Goal: Information Seeking & Learning: Learn about a topic

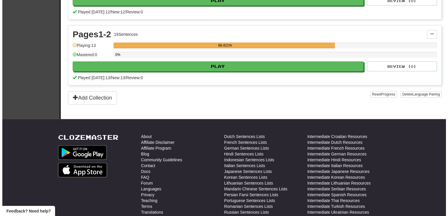
scroll to position [58, 0]
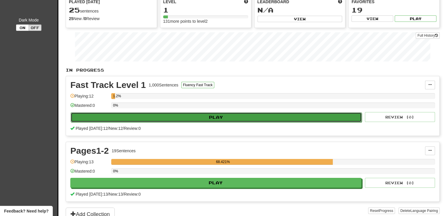
click at [253, 117] on button "Play" at bounding box center [216, 118] width 291 height 10
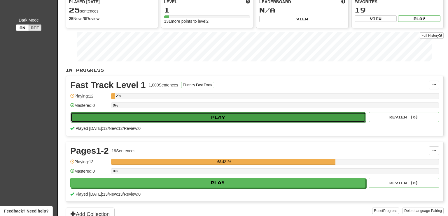
select select "**"
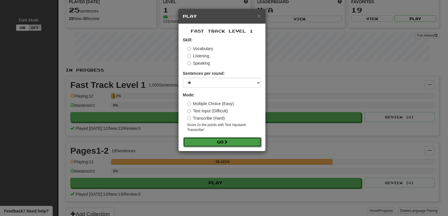
click at [215, 142] on button "Go" at bounding box center [222, 142] width 78 height 10
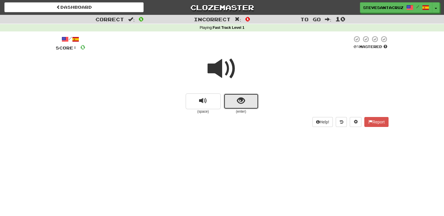
click at [239, 104] on span "show sentence" at bounding box center [241, 101] width 8 height 8
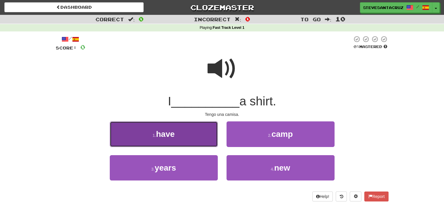
click at [193, 134] on button "1 . have" at bounding box center [164, 134] width 108 height 25
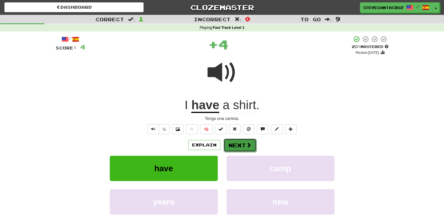
click at [244, 146] on button "Next" at bounding box center [239, 145] width 33 height 13
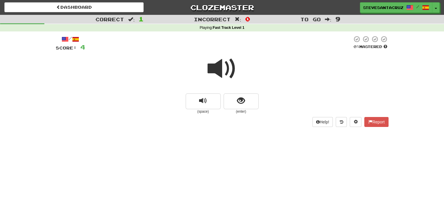
click at [215, 68] on span at bounding box center [221, 68] width 29 height 29
click at [242, 103] on span "show sentence" at bounding box center [241, 101] width 8 height 8
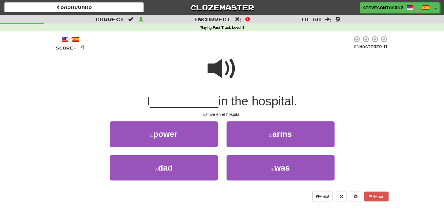
click at [203, 102] on span "__________" at bounding box center [184, 102] width 68 height 14
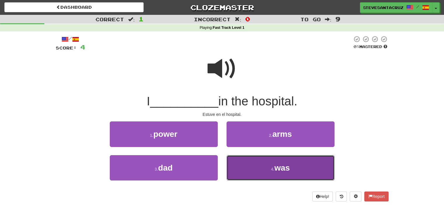
click at [255, 172] on button "4 . was" at bounding box center [280, 168] width 108 height 25
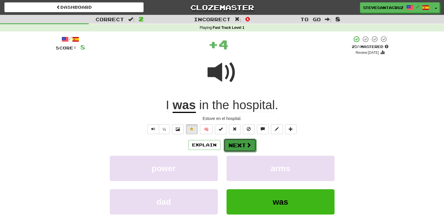
click at [238, 146] on button "Next" at bounding box center [239, 145] width 33 height 13
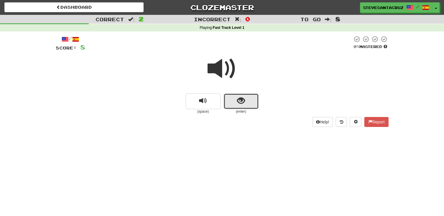
click at [247, 99] on button "show sentence" at bounding box center [240, 102] width 35 height 16
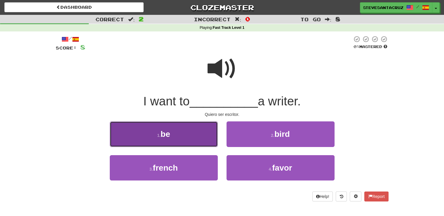
click at [162, 138] on span "be" at bounding box center [165, 134] width 10 height 9
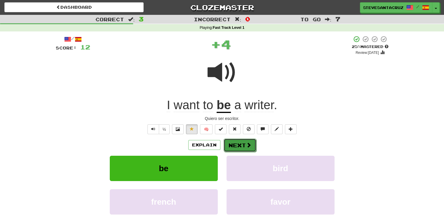
click at [237, 147] on button "Next" at bounding box center [239, 145] width 33 height 13
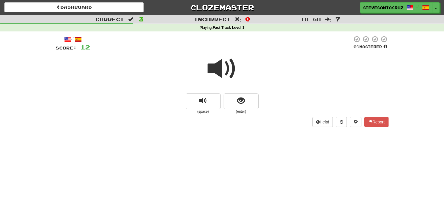
click at [135, 100] on div "(space) (enter)" at bounding box center [222, 104] width 333 height 21
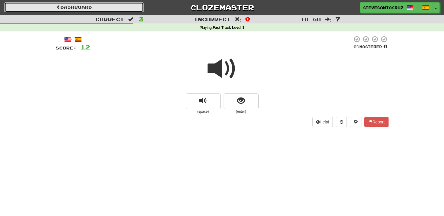
click at [80, 6] on link "Dashboard" at bounding box center [73, 7] width 139 height 10
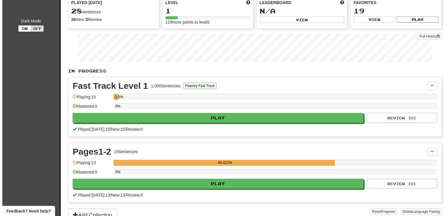
scroll to position [58, 0]
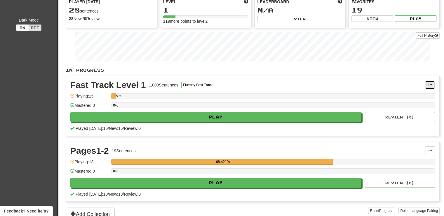
click at [428, 81] on button at bounding box center [430, 85] width 10 height 9
click at [412, 95] on span "Manage Sentences" at bounding box center [404, 95] width 35 height 5
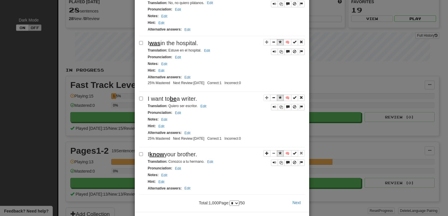
scroll to position [979, 0]
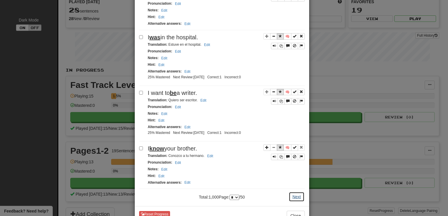
click at [294, 192] on button "Next" at bounding box center [297, 197] width 16 height 10
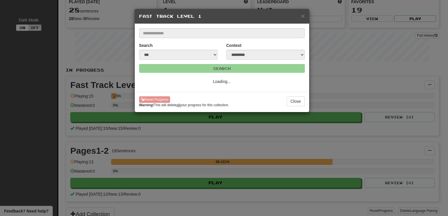
scroll to position [0, 0]
select select "*"
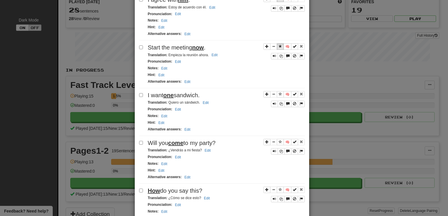
scroll to position [861, 0]
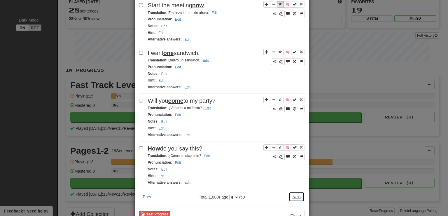
click at [293, 192] on button "Next" at bounding box center [297, 197] width 16 height 10
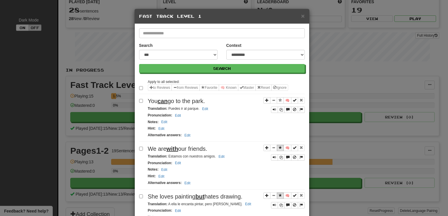
select select "*"
click at [279, 204] on icon "Sentence controls" at bounding box center [281, 206] width 4 height 4
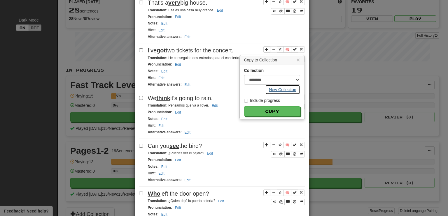
click at [289, 85] on button "New Collection" at bounding box center [282, 90] width 35 height 10
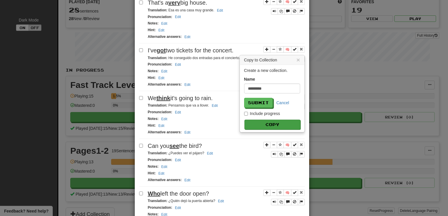
type input "*********"
click at [273, 122] on button "Copy" at bounding box center [272, 125] width 56 height 10
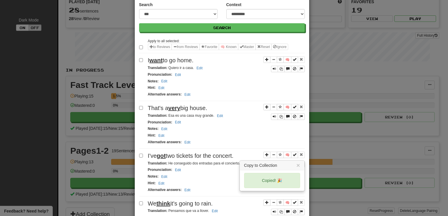
scroll to position [37, 0]
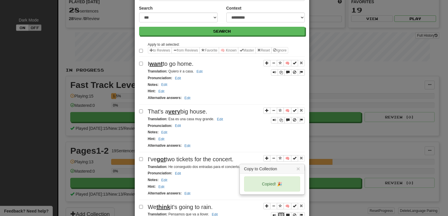
click at [280, 214] on icon "Sentence controls" at bounding box center [281, 216] width 4 height 4
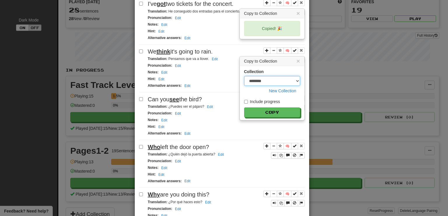
click at [295, 77] on select "********" at bounding box center [272, 81] width 56 height 10
click at [290, 69] on div "Collection ******** New Collection" at bounding box center [272, 82] width 56 height 27
click at [298, 57] on h3 "× Copy to Collection" at bounding box center [272, 61] width 64 height 9
click at [296, 58] on button "×" at bounding box center [298, 61] width 4 height 6
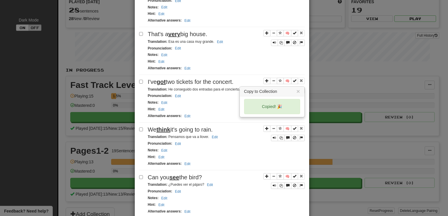
scroll to position [106, 0]
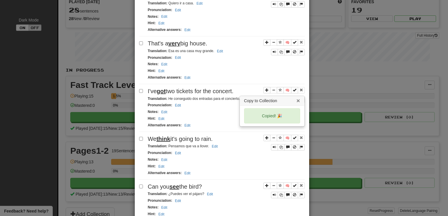
click at [297, 98] on button "×" at bounding box center [298, 101] width 4 height 6
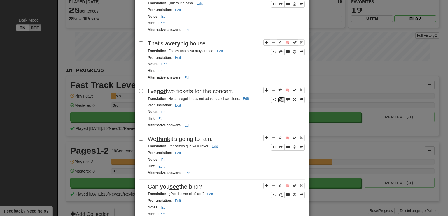
click at [278, 97] on button "Sentence controls" at bounding box center [281, 100] width 7 height 6
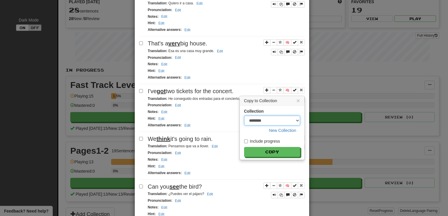
click at [292, 117] on select "********" at bounding box center [272, 121] width 56 height 10
click at [296, 134] on div "Collection ******** New Collection Include progress Copy" at bounding box center [272, 133] width 64 height 54
click at [269, 128] on button "New Collection" at bounding box center [282, 131] width 35 height 10
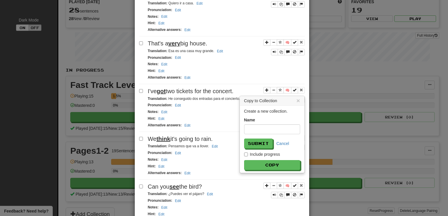
click at [268, 128] on input "text" at bounding box center [272, 130] width 56 height 10
type input "*********"
click at [259, 142] on button "Submit" at bounding box center [258, 144] width 29 height 10
select select "*****"
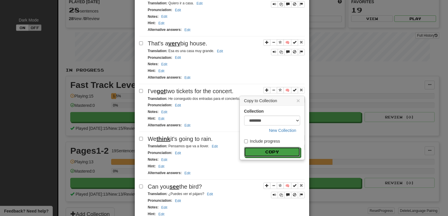
click at [264, 148] on button "Copy" at bounding box center [272, 152] width 56 height 10
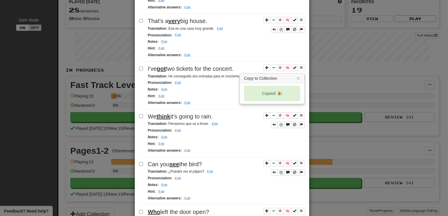
scroll to position [164, 0]
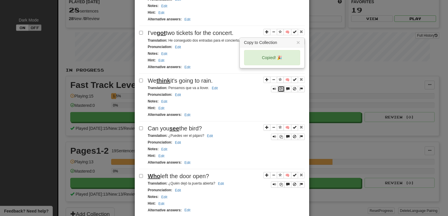
click at [280, 88] on icon "Sentence controls" at bounding box center [281, 90] width 4 height 4
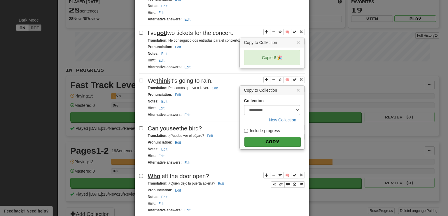
click at [285, 137] on button "Copy" at bounding box center [272, 142] width 56 height 10
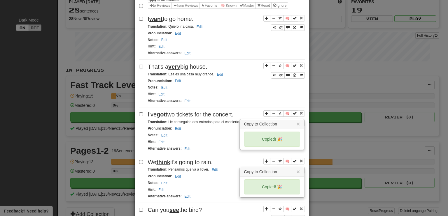
scroll to position [75, 0]
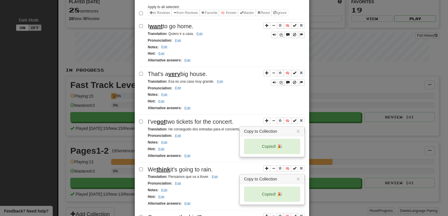
click at [439, 32] on div "**********" at bounding box center [224, 108] width 448 height 216
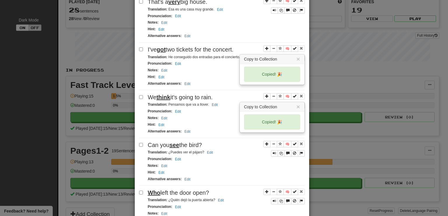
scroll to position [158, 0]
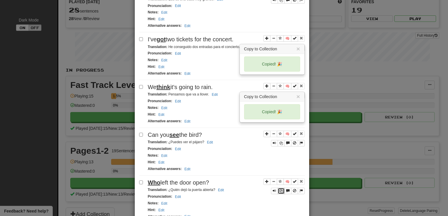
click at [280, 190] on icon "Sentence controls" at bounding box center [281, 192] width 4 height 4
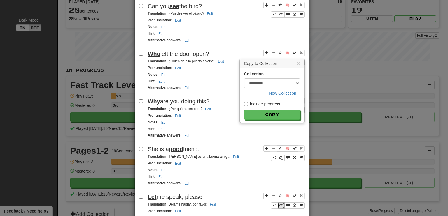
click at [279, 204] on icon "Sentence controls" at bounding box center [281, 206] width 4 height 4
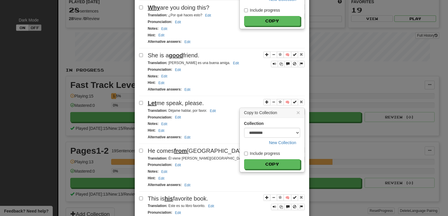
scroll to position [310, 0]
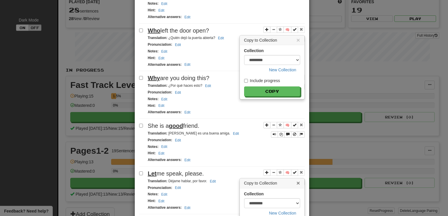
click at [296, 180] on button "×" at bounding box center [298, 183] width 4 height 6
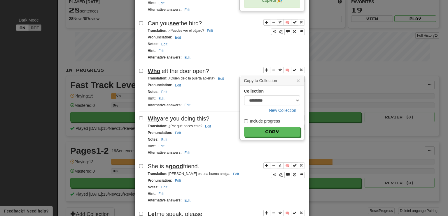
scroll to position [222, 0]
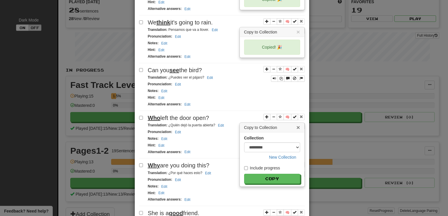
click at [296, 125] on button "×" at bounding box center [298, 128] width 4 height 6
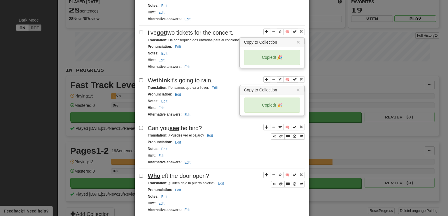
scroll to position [164, 0]
click at [279, 183] on icon "Sentence controls" at bounding box center [281, 185] width 4 height 4
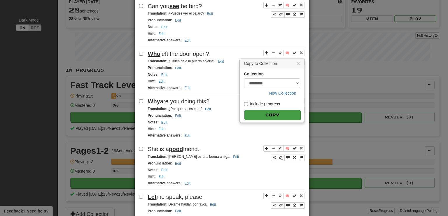
click at [267, 110] on button "Copy" at bounding box center [272, 115] width 56 height 10
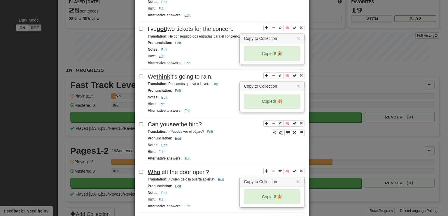
scroll to position [197, 0]
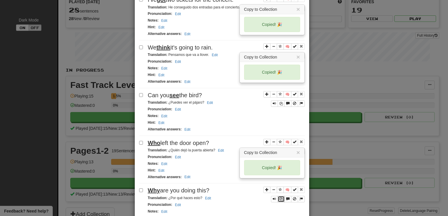
click at [279, 198] on icon "Sentence controls" at bounding box center [281, 200] width 4 height 4
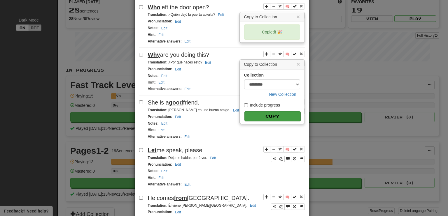
click at [266, 111] on button "Copy" at bounding box center [272, 116] width 56 height 10
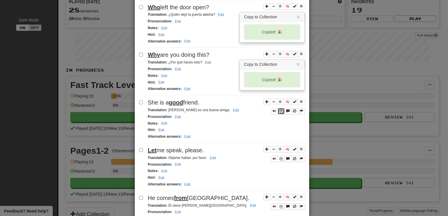
click at [279, 110] on icon "Sentence controls" at bounding box center [281, 112] width 4 height 4
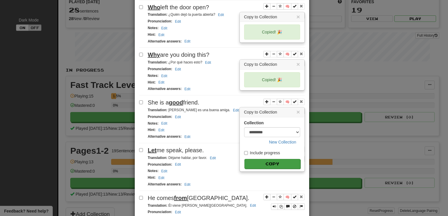
click at [266, 159] on button "Copy" at bounding box center [272, 164] width 56 height 10
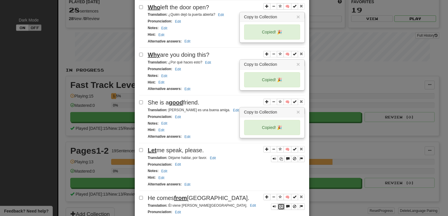
click at [279, 205] on icon "Sentence controls" at bounding box center [281, 207] width 4 height 4
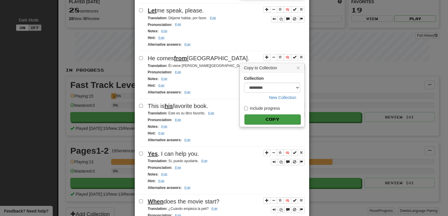
click at [256, 115] on button "Copy" at bounding box center [272, 120] width 56 height 10
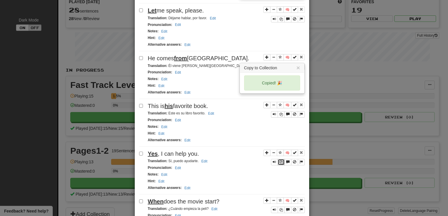
click at [279, 161] on icon "Sentence controls" at bounding box center [281, 163] width 4 height 4
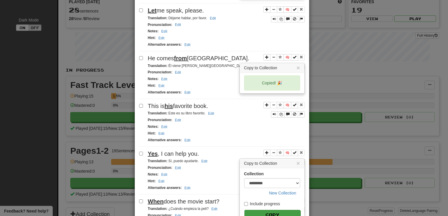
click at [278, 210] on button "Copy" at bounding box center [272, 215] width 56 height 10
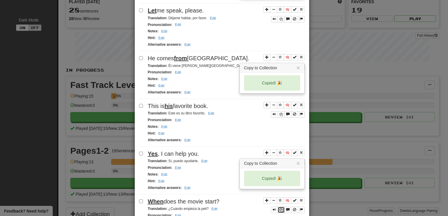
click at [280, 209] on icon "Sentence controls" at bounding box center [281, 211] width 4 height 4
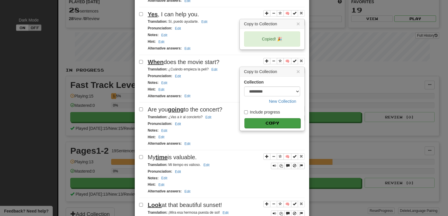
click at [266, 118] on button "Copy" at bounding box center [272, 123] width 56 height 10
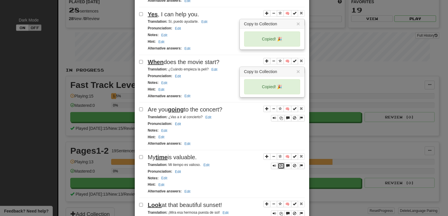
click at [279, 165] on icon "Sentence controls" at bounding box center [281, 167] width 4 height 4
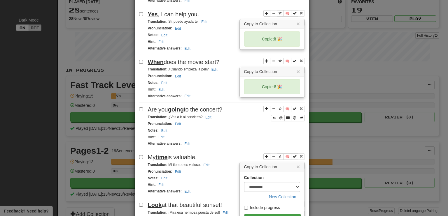
click at [282, 214] on button "Copy" at bounding box center [272, 219] width 56 height 10
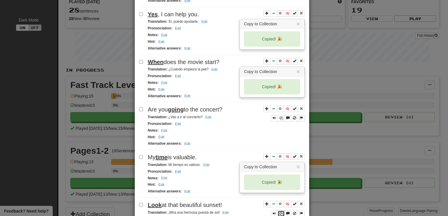
click at [279, 212] on icon "Sentence controls" at bounding box center [281, 214] width 4 height 4
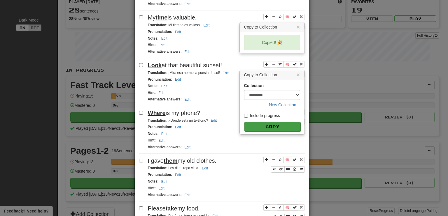
click at [259, 122] on button "Copy" at bounding box center [272, 127] width 56 height 10
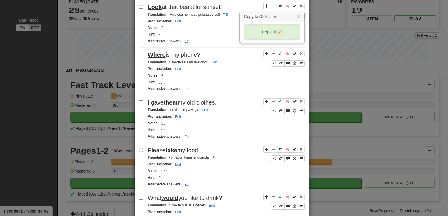
scroll to position [841, 0]
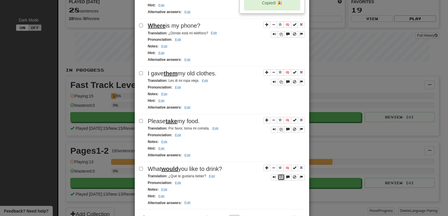
click at [279, 176] on icon "Sentence controls" at bounding box center [281, 178] width 4 height 4
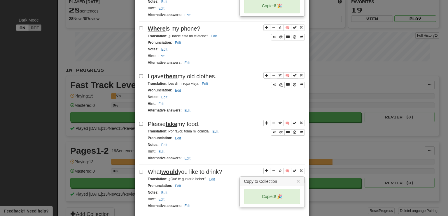
scroll to position [861, 0]
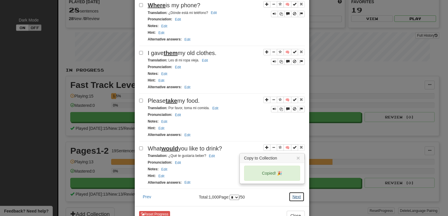
click at [294, 192] on button "Next" at bounding box center [297, 197] width 16 height 10
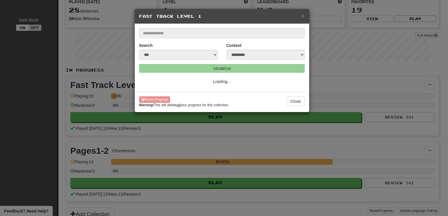
select select "*"
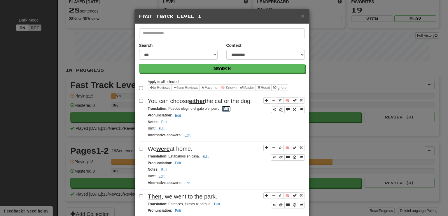
click at [225, 108] on button "Edit" at bounding box center [226, 109] width 10 height 6
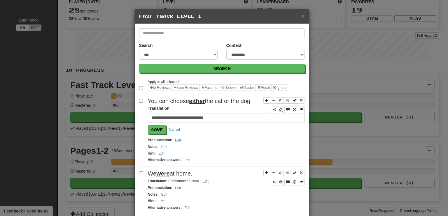
drag, startPoint x: 150, startPoint y: 117, endPoint x: 220, endPoint y: 116, distance: 70.3
click at [220, 116] on input "**********" at bounding box center [226, 118] width 157 height 10
click at [176, 127] on button "Cancel" at bounding box center [174, 129] width 17 height 9
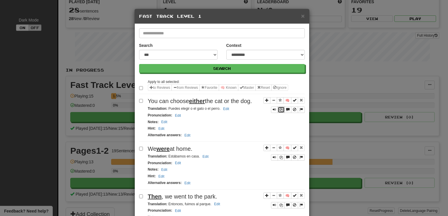
click at [279, 109] on icon "Sentence controls" at bounding box center [281, 110] width 4 height 4
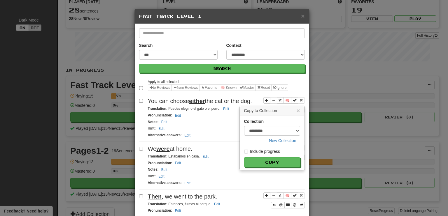
click at [279, 163] on button "Copy" at bounding box center [272, 163] width 56 height 10
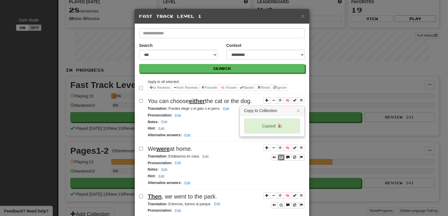
click at [279, 156] on icon "Sentence controls" at bounding box center [281, 158] width 4 height 4
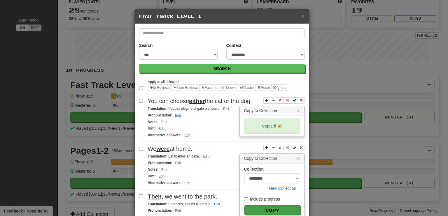
click at [270, 209] on button "Copy" at bounding box center [272, 211] width 56 height 10
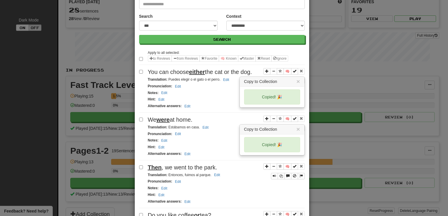
scroll to position [58, 0]
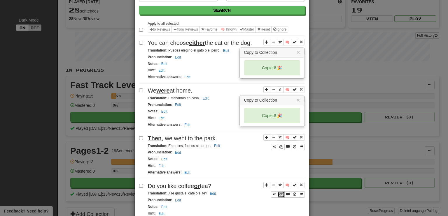
click at [279, 193] on icon "Sentence controls" at bounding box center [281, 195] width 4 height 4
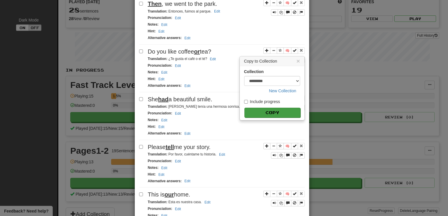
click at [275, 108] on button "Copy" at bounding box center [272, 113] width 56 height 10
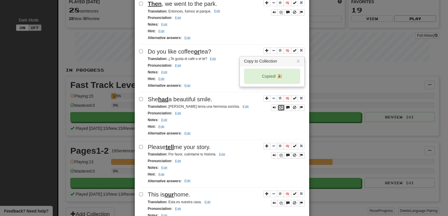
click at [279, 106] on icon "Sentence controls" at bounding box center [281, 108] width 4 height 4
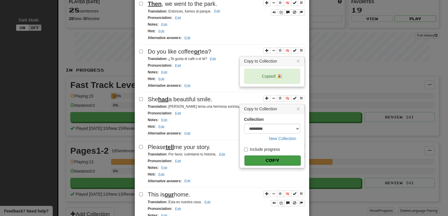
click at [266, 156] on button "Copy" at bounding box center [272, 161] width 56 height 10
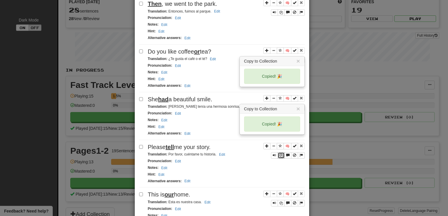
click at [280, 154] on icon "Sentence controls" at bounding box center [281, 156] width 4 height 4
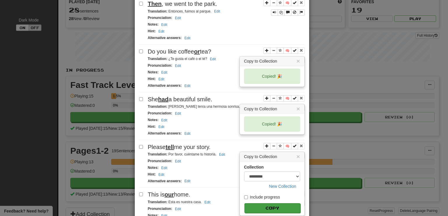
click at [268, 204] on button "Copy" at bounding box center [272, 209] width 56 height 10
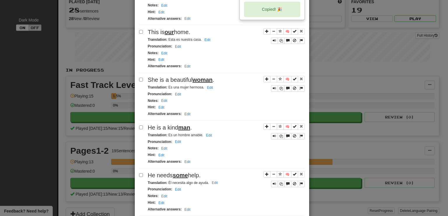
scroll to position [368, 0]
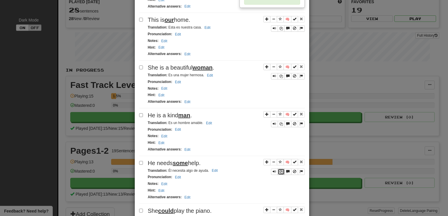
click at [279, 170] on icon "Sentence controls" at bounding box center [281, 172] width 4 height 4
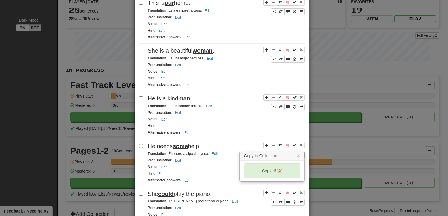
scroll to position [399, 0]
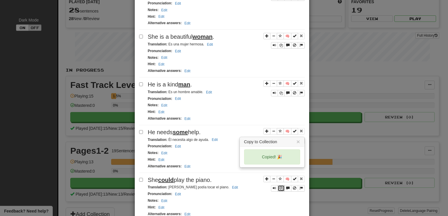
click at [280, 187] on icon "Sentence controls" at bounding box center [281, 189] width 4 height 4
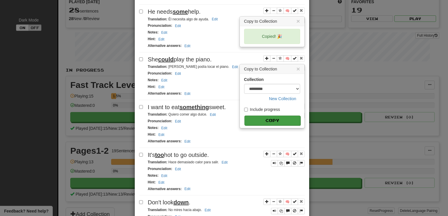
click at [261, 116] on button "Copy" at bounding box center [272, 121] width 56 height 10
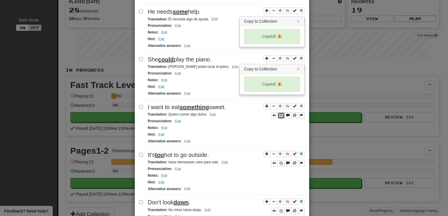
click at [279, 114] on icon "Sentence controls" at bounding box center [281, 116] width 4 height 4
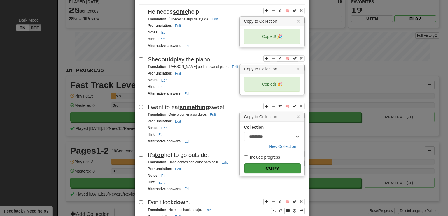
click at [267, 164] on button "Copy" at bounding box center [272, 169] width 56 height 10
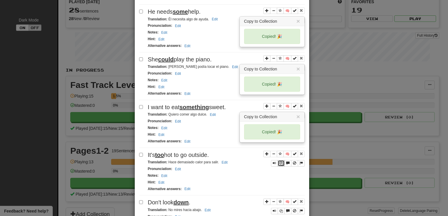
click at [279, 162] on icon "Sentence controls" at bounding box center [281, 164] width 4 height 4
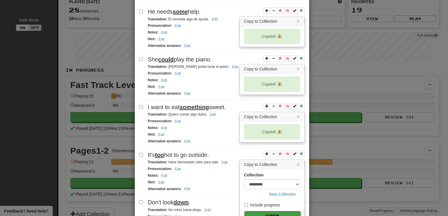
click at [278, 212] on button "Copy" at bounding box center [272, 217] width 56 height 10
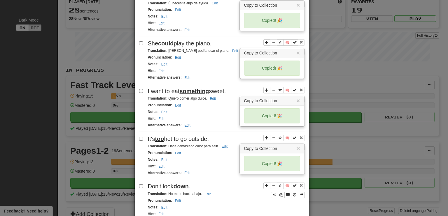
scroll to position [549, 0]
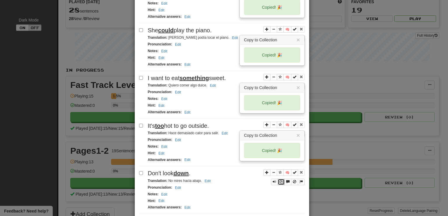
click at [279, 181] on icon "Sentence controls" at bounding box center [281, 183] width 4 height 4
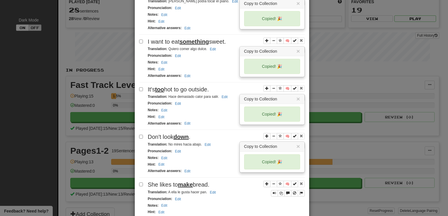
scroll to position [615, 0]
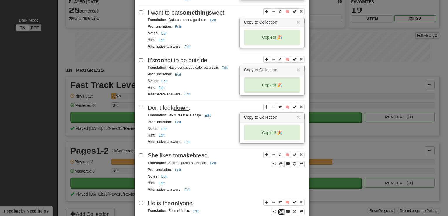
click at [280, 211] on icon "Sentence controls" at bounding box center [281, 213] width 4 height 4
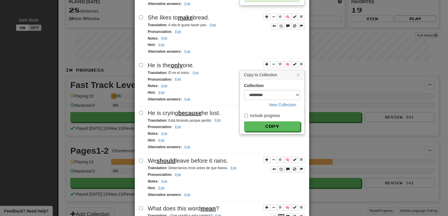
click at [280, 216] on icon "Sentence controls" at bounding box center [281, 218] width 4 height 4
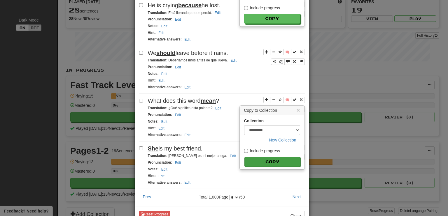
click at [272, 157] on button "Copy" at bounding box center [272, 162] width 56 height 10
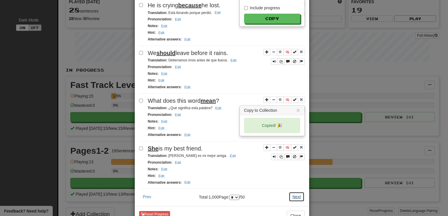
click at [294, 192] on button "Next" at bounding box center [297, 197] width 16 height 10
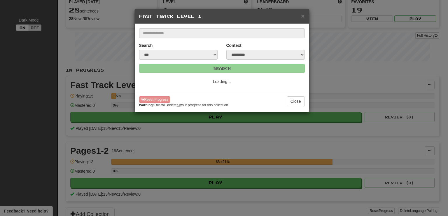
select select "*"
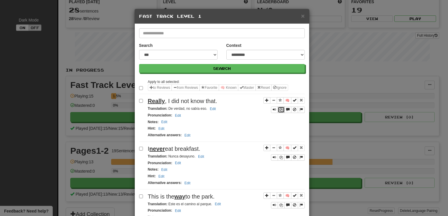
click at [280, 110] on icon "Sentence controls" at bounding box center [281, 110] width 4 height 4
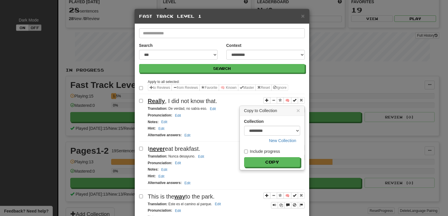
click at [267, 158] on button "Copy" at bounding box center [272, 163] width 56 height 10
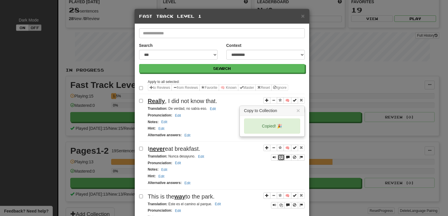
click at [279, 157] on button "Sentence controls" at bounding box center [281, 158] width 7 height 6
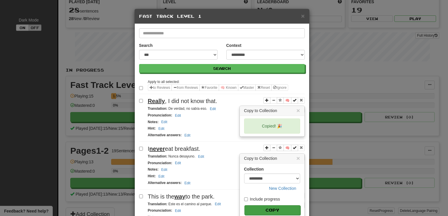
click at [262, 207] on button "Copy" at bounding box center [272, 211] width 56 height 10
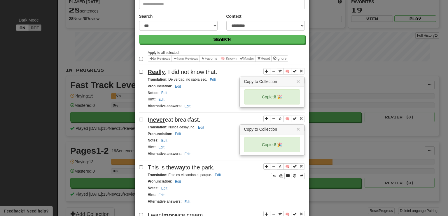
scroll to position [58, 0]
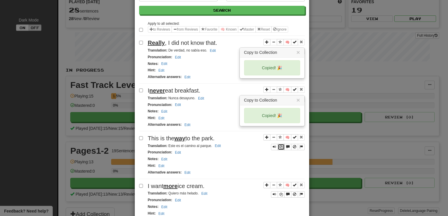
click at [279, 146] on icon "Sentence controls" at bounding box center [281, 148] width 4 height 4
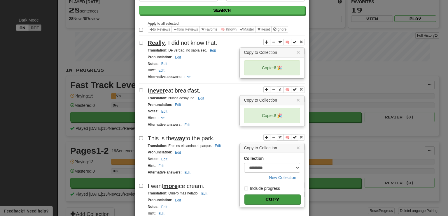
click at [262, 196] on button "Copy" at bounding box center [272, 200] width 56 height 10
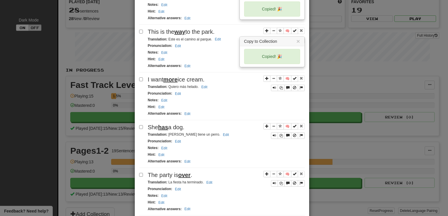
scroll to position [175, 0]
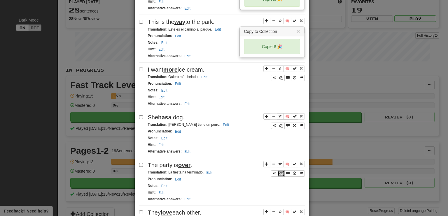
click at [279, 172] on icon "Sentence controls" at bounding box center [281, 174] width 4 height 4
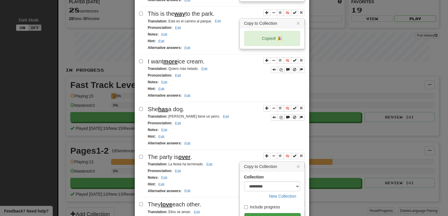
click at [275, 214] on button "Copy" at bounding box center [272, 219] width 56 height 10
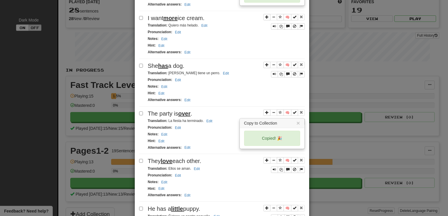
scroll to position [242, 0]
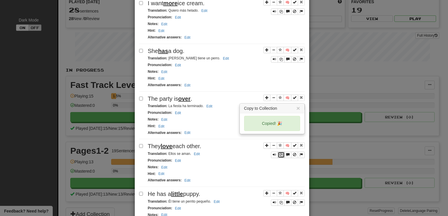
click at [279, 153] on icon "Sentence controls" at bounding box center [281, 155] width 4 height 4
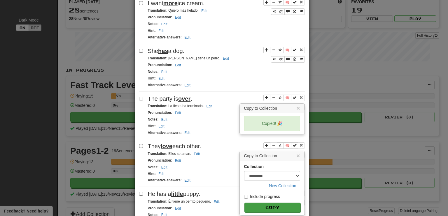
click at [273, 203] on button "Copy" at bounding box center [272, 208] width 56 height 10
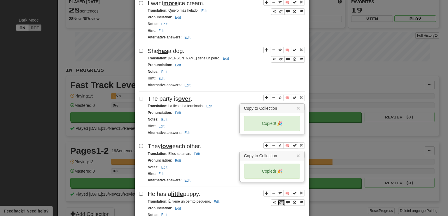
click at [279, 201] on icon "Sentence controls" at bounding box center [281, 203] width 4 height 4
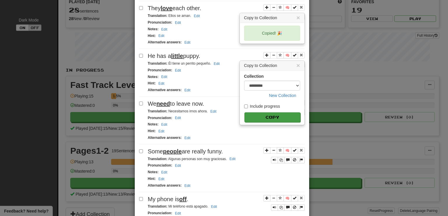
click at [252, 113] on button "Copy" at bounding box center [272, 118] width 56 height 10
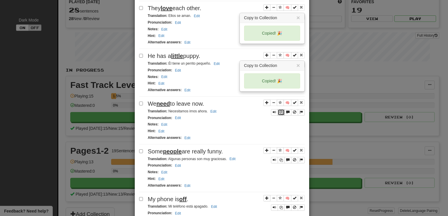
click at [279, 111] on icon "Sentence controls" at bounding box center [281, 113] width 4 height 4
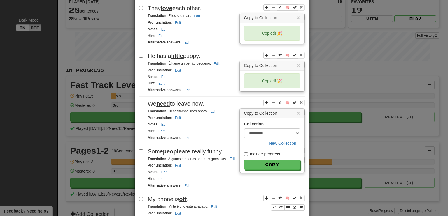
click at [265, 160] on button "Copy" at bounding box center [272, 165] width 56 height 10
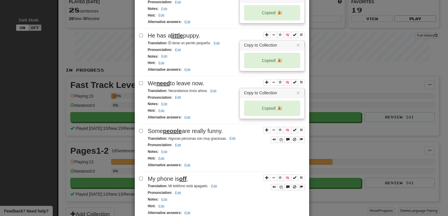
scroll to position [409, 0]
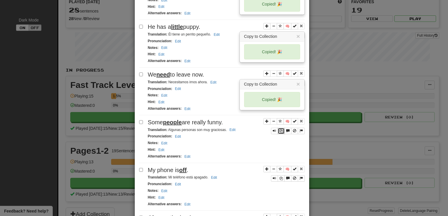
click at [279, 130] on icon "Sentence controls" at bounding box center [281, 132] width 4 height 4
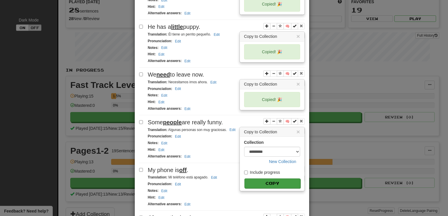
click at [270, 179] on button "Copy" at bounding box center [272, 184] width 56 height 10
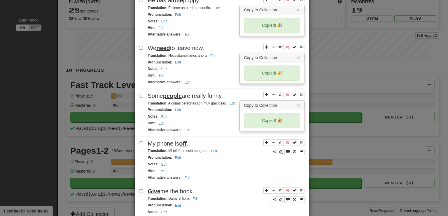
scroll to position [467, 0]
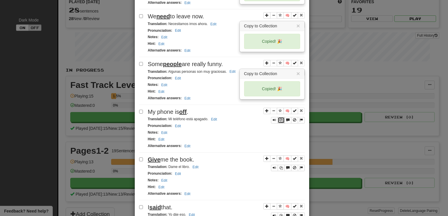
click at [279, 117] on button "Sentence controls" at bounding box center [281, 120] width 7 height 6
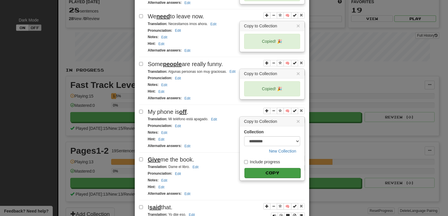
click at [256, 168] on button "Copy" at bounding box center [272, 173] width 56 height 10
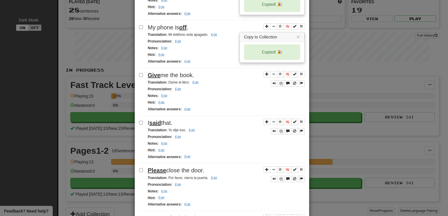
scroll to position [555, 0]
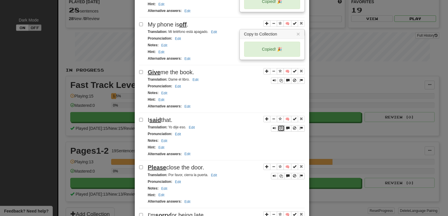
click at [280, 127] on icon "Sentence controls" at bounding box center [281, 129] width 4 height 4
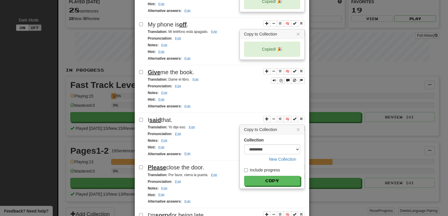
click at [263, 176] on button "Copy" at bounding box center [272, 181] width 56 height 10
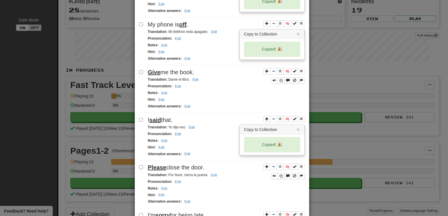
click at [232, 186] on div "Notes : Edit" at bounding box center [226, 189] width 157 height 7
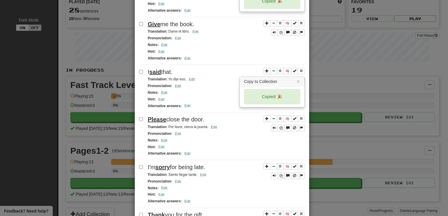
scroll to position [613, 0]
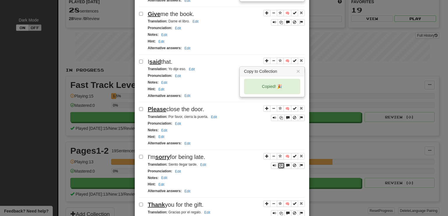
click at [279, 164] on icon "Sentence controls" at bounding box center [281, 166] width 4 height 4
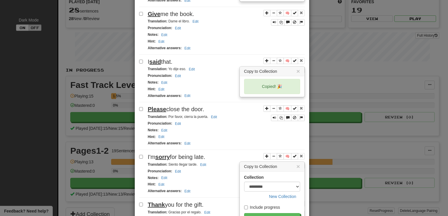
click at [265, 214] on button "Copy" at bounding box center [272, 219] width 56 height 10
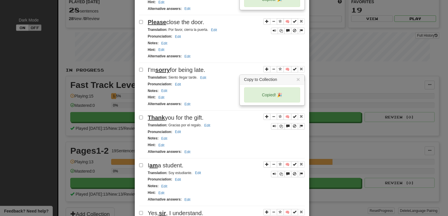
scroll to position [701, 0]
click at [279, 125] on icon "Sentence controls" at bounding box center [281, 127] width 4 height 4
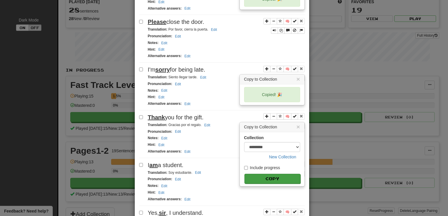
click at [257, 174] on button "Copy" at bounding box center [272, 179] width 56 height 10
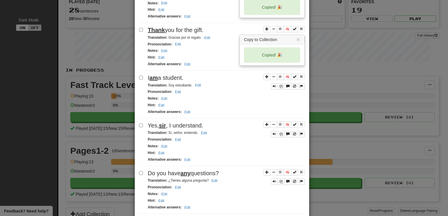
scroll to position [817, 0]
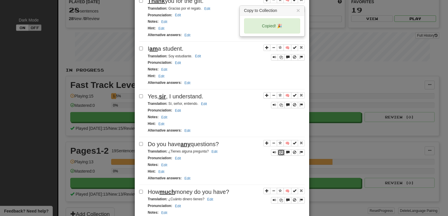
click at [279, 151] on icon "Sentence controls" at bounding box center [281, 153] width 4 height 4
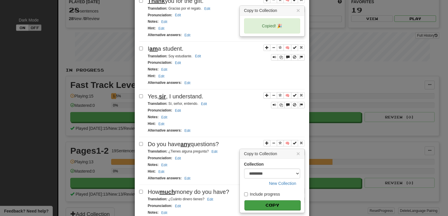
click at [268, 201] on button "Copy" at bounding box center [272, 206] width 56 height 10
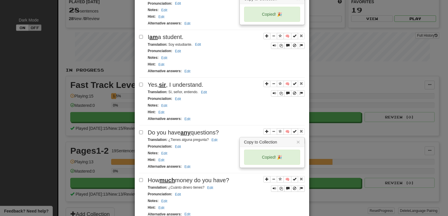
scroll to position [847, 0]
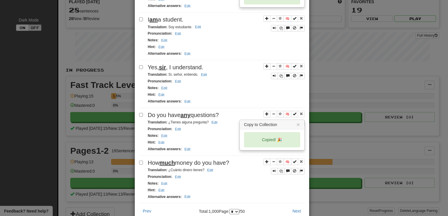
click at [224, 187] on div "Hint : Edit" at bounding box center [226, 190] width 157 height 7
drag, startPoint x: 168, startPoint y: 147, endPoint x: 179, endPoint y: 149, distance: 10.9
click at [179, 168] on small "Translation : ¿Cuánto dinero tienes? Edit" at bounding box center [181, 170] width 67 height 4
copy small "Cuánto"
click at [280, 170] on icon "Sentence controls" at bounding box center [281, 172] width 4 height 4
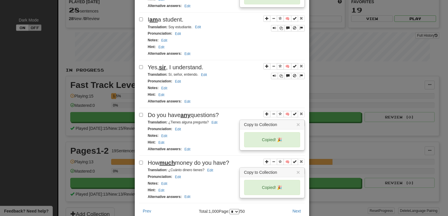
click at [172, 207] on div "Prev Total: 1,000 Page: * * * * * * * * * ** ** ** ** ** ** ** ** ** ** ** ** *…" at bounding box center [222, 212] width 174 height 10
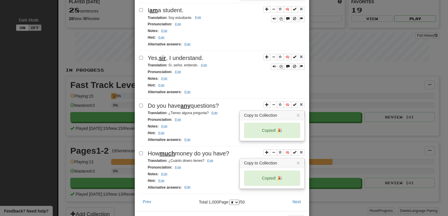
scroll to position [861, 0]
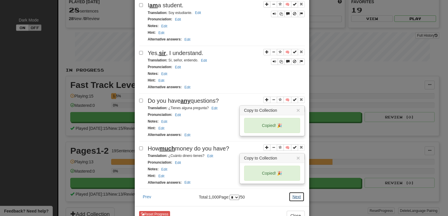
click at [295, 192] on button "Next" at bounding box center [297, 197] width 16 height 10
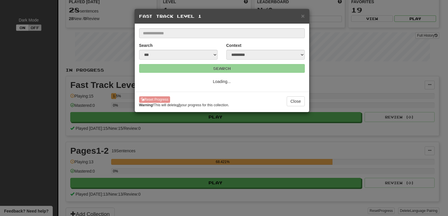
scroll to position [0, 0]
select select "*"
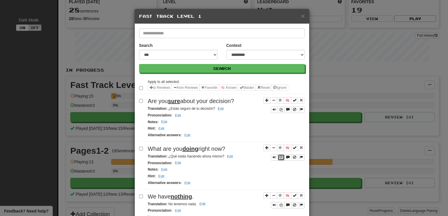
click at [279, 156] on icon "Sentence controls" at bounding box center [281, 158] width 4 height 4
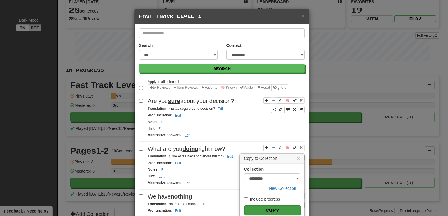
click at [257, 207] on button "Copy" at bounding box center [272, 211] width 56 height 10
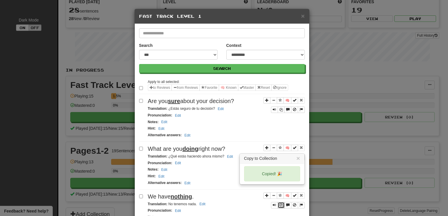
click at [279, 204] on icon "Sentence controls" at bounding box center [281, 206] width 4 height 4
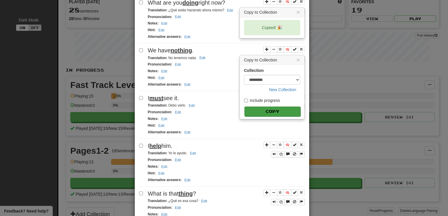
click at [263, 110] on button "Copy" at bounding box center [272, 112] width 56 height 10
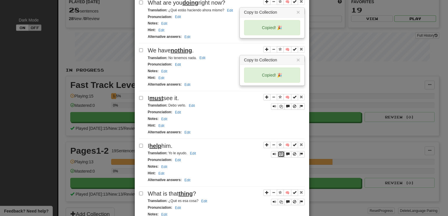
click at [279, 153] on icon "Sentence controls" at bounding box center [281, 155] width 4 height 4
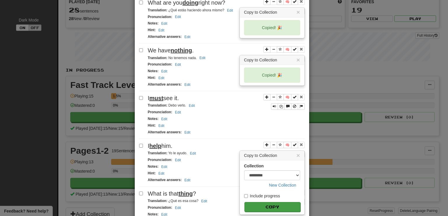
click at [283, 202] on button "Copy" at bounding box center [272, 207] width 56 height 10
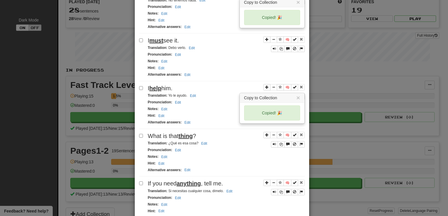
scroll to position [205, 0]
click at [279, 190] on icon "Sentence controls" at bounding box center [281, 192] width 4 height 4
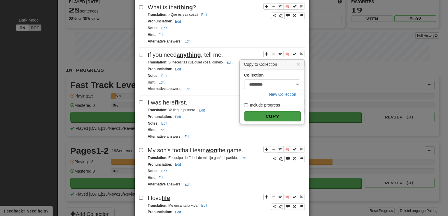
click at [260, 111] on button "Copy" at bounding box center [272, 116] width 56 height 10
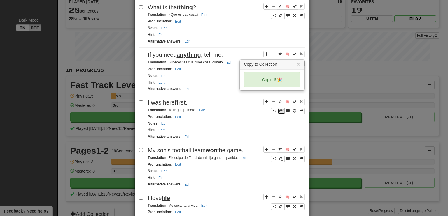
click at [279, 110] on icon "Sentence controls" at bounding box center [281, 112] width 4 height 4
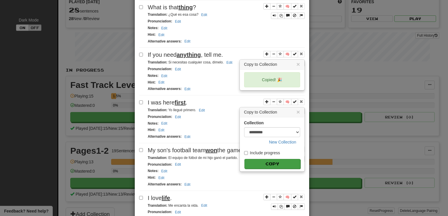
click at [265, 159] on button "Copy" at bounding box center [272, 164] width 56 height 10
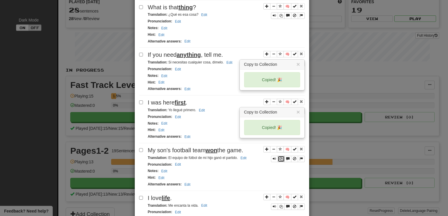
click at [280, 158] on icon "Sentence controls" at bounding box center [281, 160] width 4 height 4
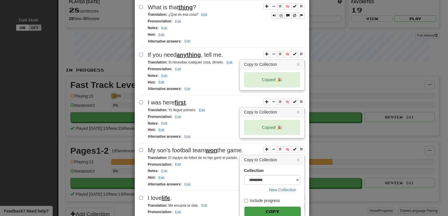
click at [278, 207] on button "Copy" at bounding box center [272, 212] width 56 height 10
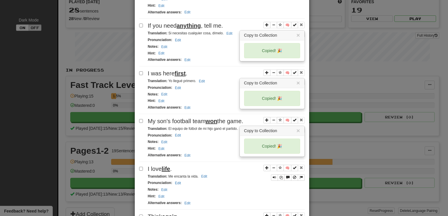
scroll to position [392, 0]
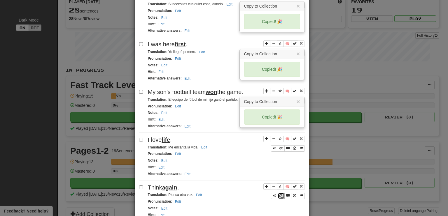
click at [280, 195] on icon "Sentence controls" at bounding box center [281, 197] width 4 height 4
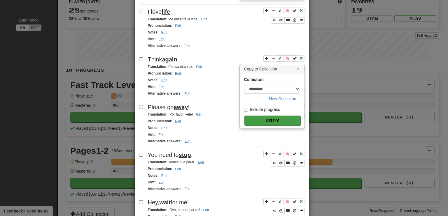
click at [261, 116] on button "Copy" at bounding box center [272, 121] width 56 height 10
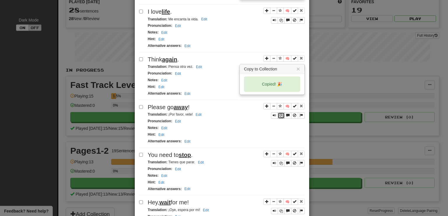
click at [279, 114] on icon "Sentence controls" at bounding box center [281, 116] width 4 height 4
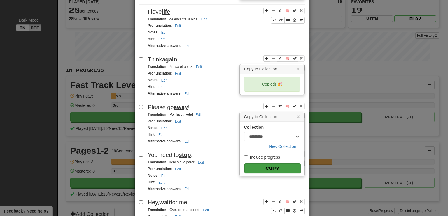
click at [270, 164] on button "Copy" at bounding box center [272, 169] width 56 height 10
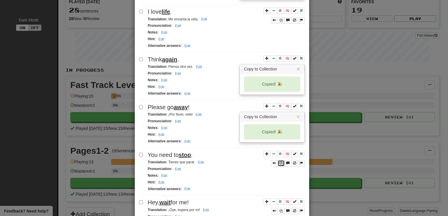
click at [279, 162] on icon "Sentence controls" at bounding box center [281, 164] width 4 height 4
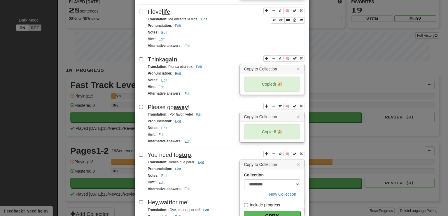
click at [280, 211] on button "Copy" at bounding box center [272, 216] width 56 height 10
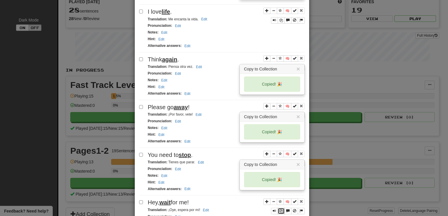
click at [280, 210] on icon "Sentence controls" at bounding box center [281, 212] width 4 height 4
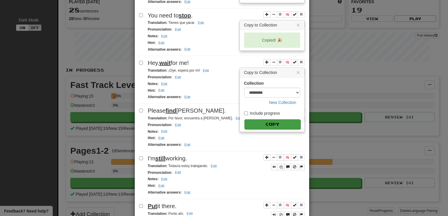
click at [264, 120] on button "Copy" at bounding box center [272, 125] width 56 height 10
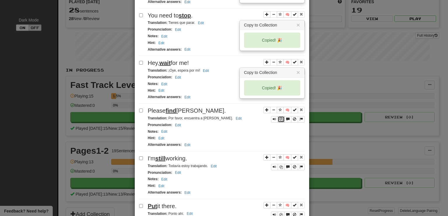
click at [279, 118] on icon "Sentence controls" at bounding box center [281, 120] width 4 height 4
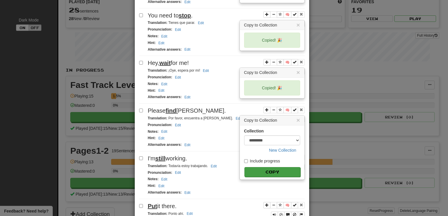
click at [256, 167] on button "Copy" at bounding box center [272, 172] width 56 height 10
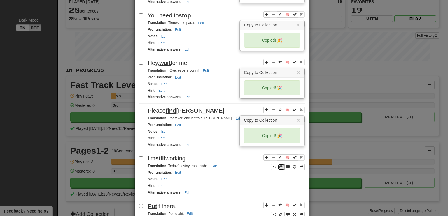
click at [279, 166] on icon "Sentence controls" at bounding box center [281, 168] width 4 height 4
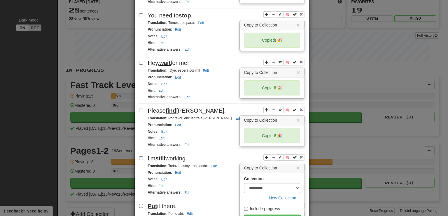
click at [264, 215] on button "Copy" at bounding box center [272, 220] width 56 height 10
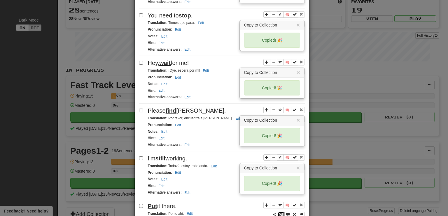
click at [280, 214] on icon "Sentence controls" at bounding box center [281, 216] width 4 height 4
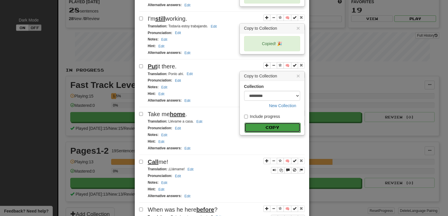
click at [265, 123] on button "Copy" at bounding box center [272, 128] width 56 height 10
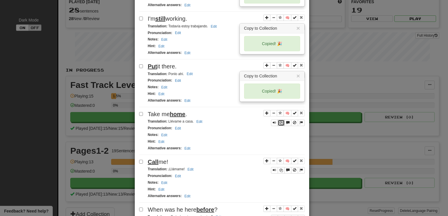
click at [281, 121] on icon "Sentence controls" at bounding box center [281, 123] width 4 height 4
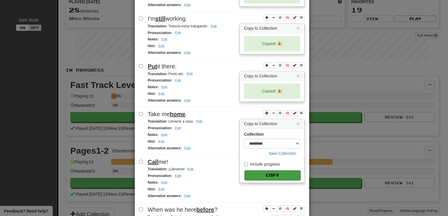
click at [267, 171] on button "Copy" at bounding box center [272, 176] width 56 height 10
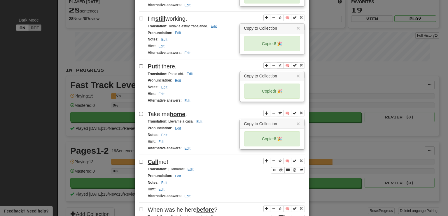
click at [280, 216] on icon "Sentence controls" at bounding box center [281, 219] width 4 height 4
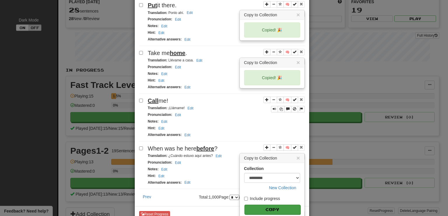
click at [277, 205] on button "Copy" at bounding box center [272, 210] width 56 height 10
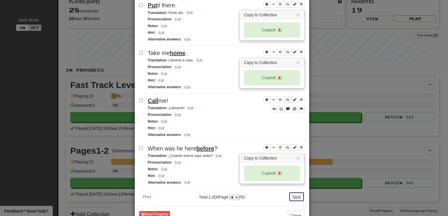
click at [295, 192] on button "Next" at bounding box center [297, 197] width 16 height 10
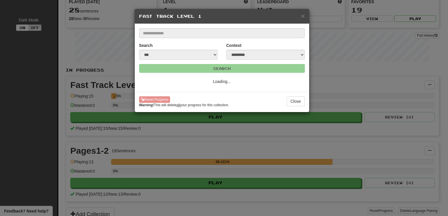
scroll to position [0, 0]
select select "*"
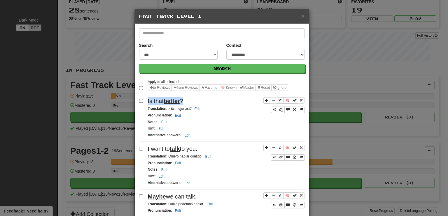
drag, startPoint x: 144, startPoint y: 99, endPoint x: 184, endPoint y: 99, distance: 39.4
click at [184, 99] on div "🧠 Is that better ? Translation : ¿Es mejor así? Edit Pronunciation : Edit Notes…" at bounding box center [222, 119] width 166 height 45
copy span "Is that better ?"
drag, startPoint x: 166, startPoint y: 108, endPoint x: 189, endPoint y: 109, distance: 22.5
click at [189, 109] on small "Translation : ¿Es mejor así? Edit" at bounding box center [175, 109] width 55 height 4
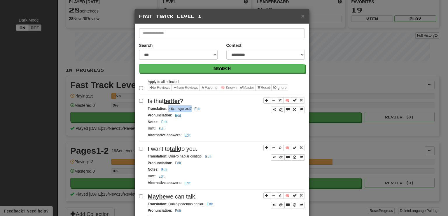
copy small "¿Es mejor así?"
click at [208, 109] on div "Translation : ¿Es mejor así? Edit" at bounding box center [226, 109] width 157 height 7
click at [279, 111] on button "Sentence controls" at bounding box center [281, 110] width 7 height 6
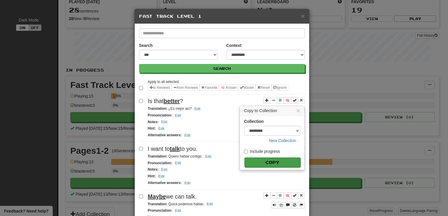
click at [276, 163] on button "Copy" at bounding box center [272, 163] width 56 height 10
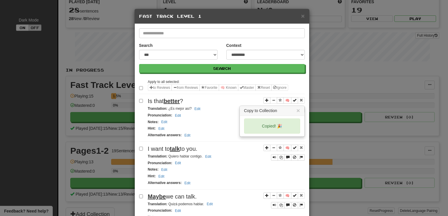
click at [240, 161] on div "Pronunciation : Edit" at bounding box center [226, 163] width 157 height 7
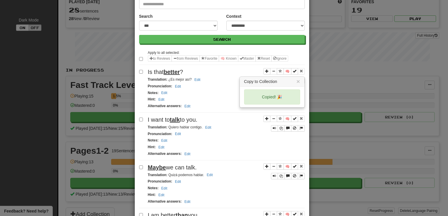
scroll to position [58, 0]
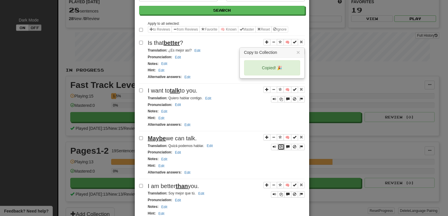
click at [279, 146] on icon "Sentence controls" at bounding box center [281, 148] width 4 height 4
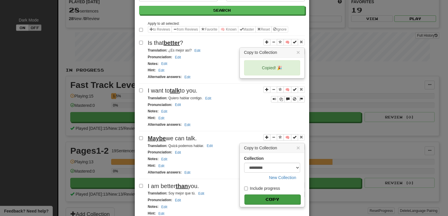
click at [264, 195] on button "Copy" at bounding box center [272, 200] width 56 height 10
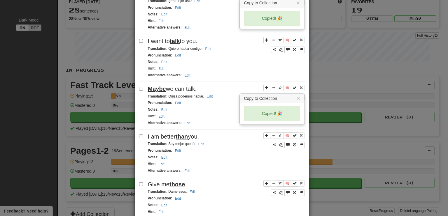
scroll to position [117, 0]
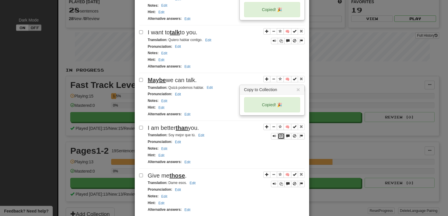
click at [279, 135] on icon "Sentence controls" at bounding box center [281, 137] width 4 height 4
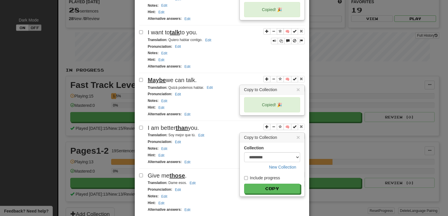
click at [269, 185] on button "Copy" at bounding box center [272, 189] width 56 height 10
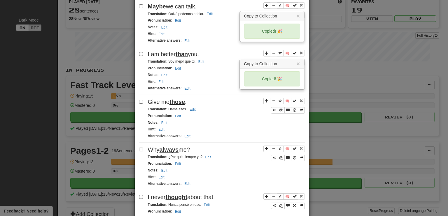
scroll to position [204, 0]
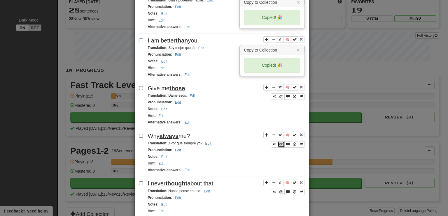
click at [279, 143] on icon "Sentence controls" at bounding box center [281, 145] width 4 height 4
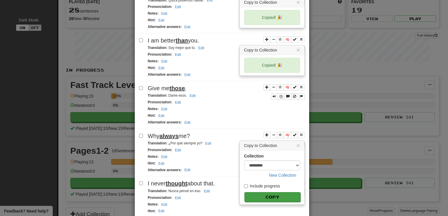
click at [272, 193] on button "Copy" at bounding box center [272, 198] width 56 height 10
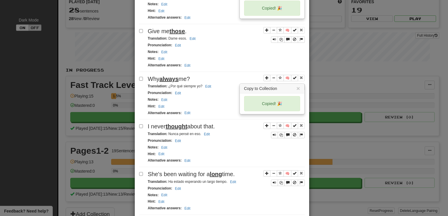
scroll to position [263, 0]
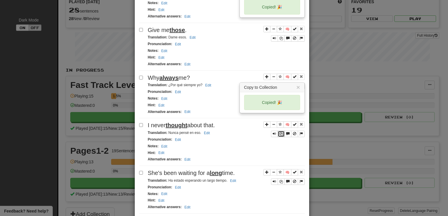
click at [279, 132] on icon "Sentence controls" at bounding box center [281, 134] width 4 height 4
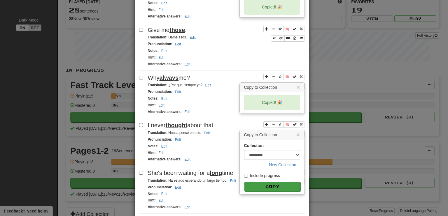
click at [272, 182] on button "Copy" at bounding box center [272, 187] width 56 height 10
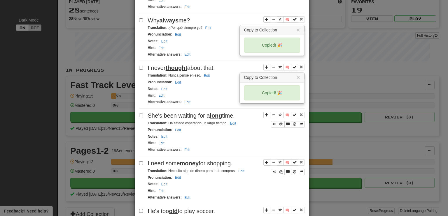
scroll to position [321, 0]
